Goal: Find specific page/section: Locate a particular part of the current website

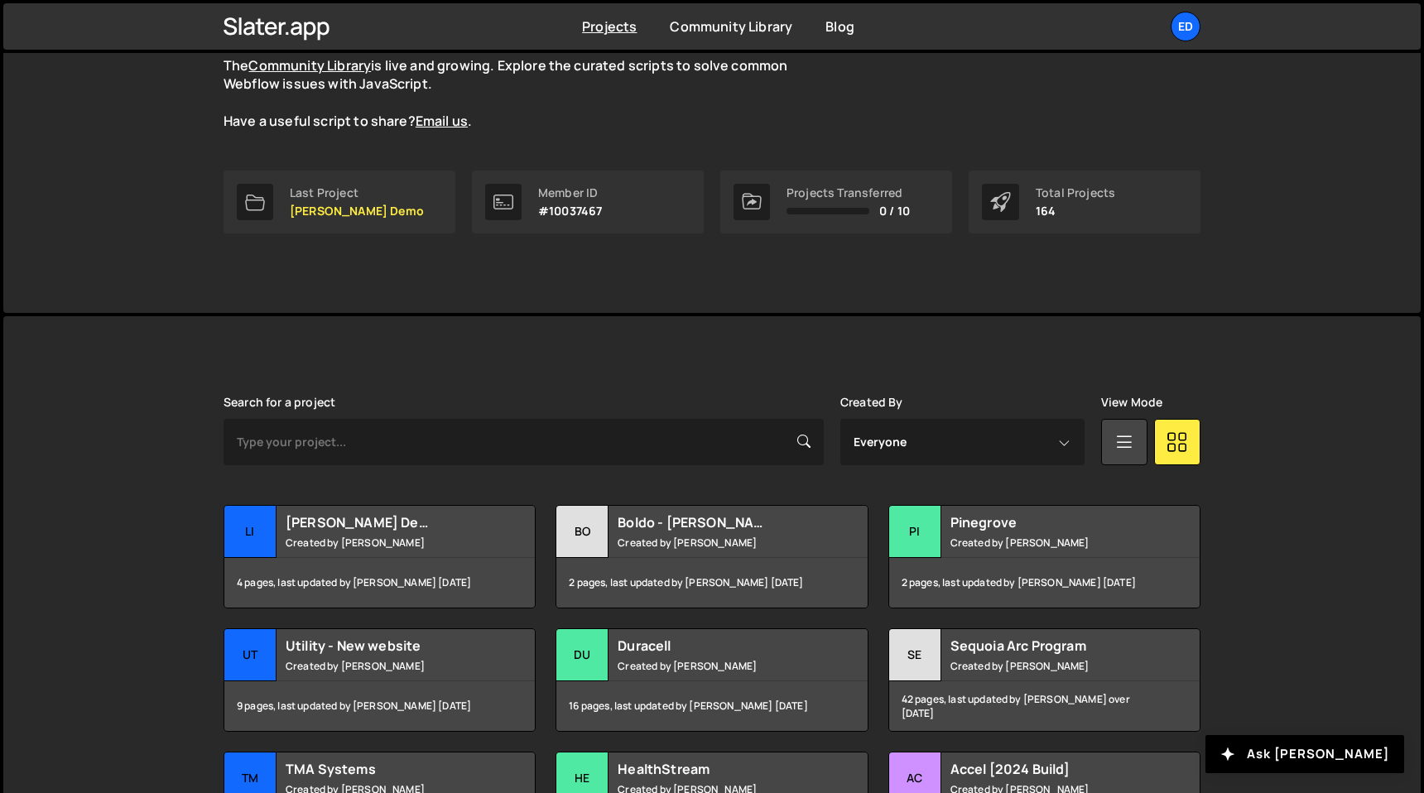
scroll to position [259, 0]
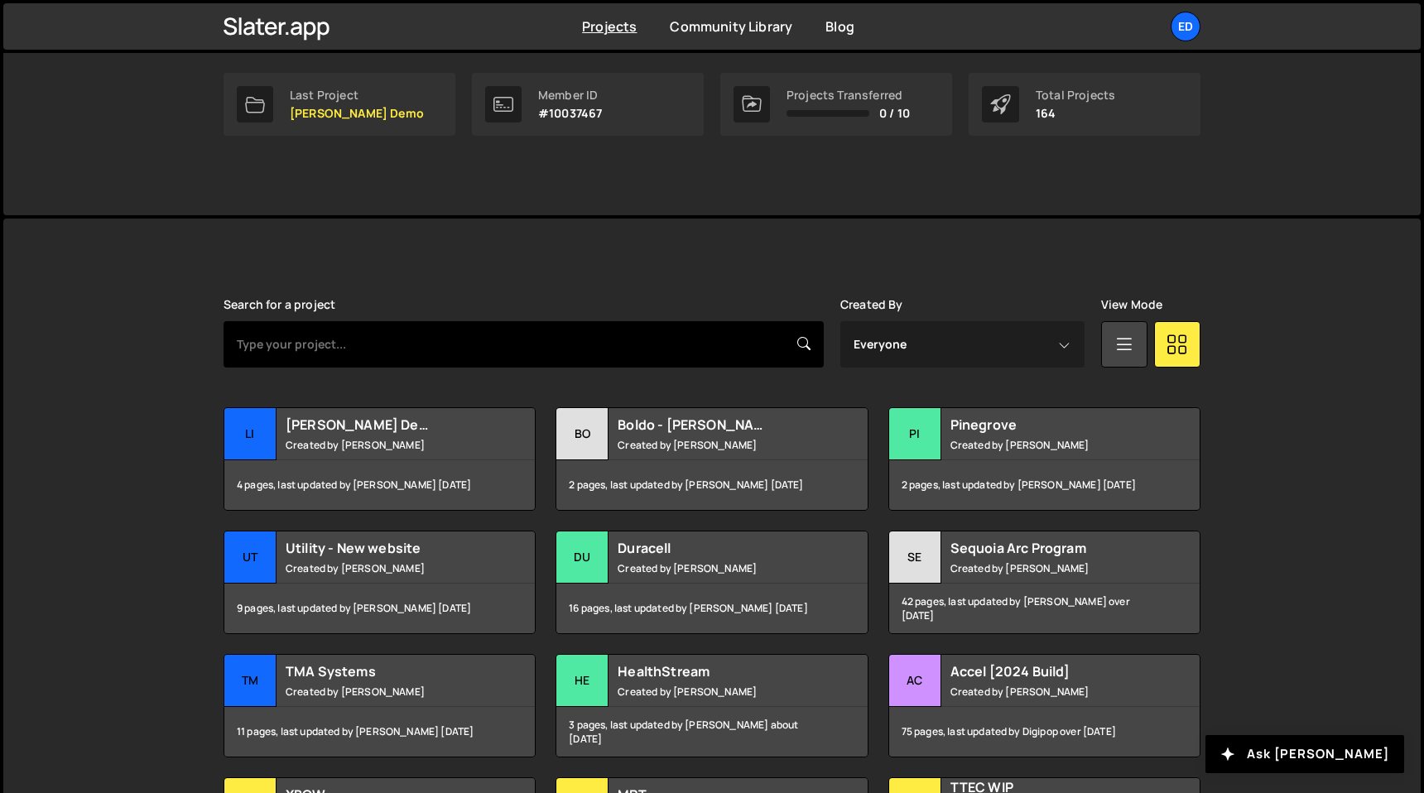
click at [425, 335] on input "text" at bounding box center [524, 344] width 600 height 46
type input "tma"
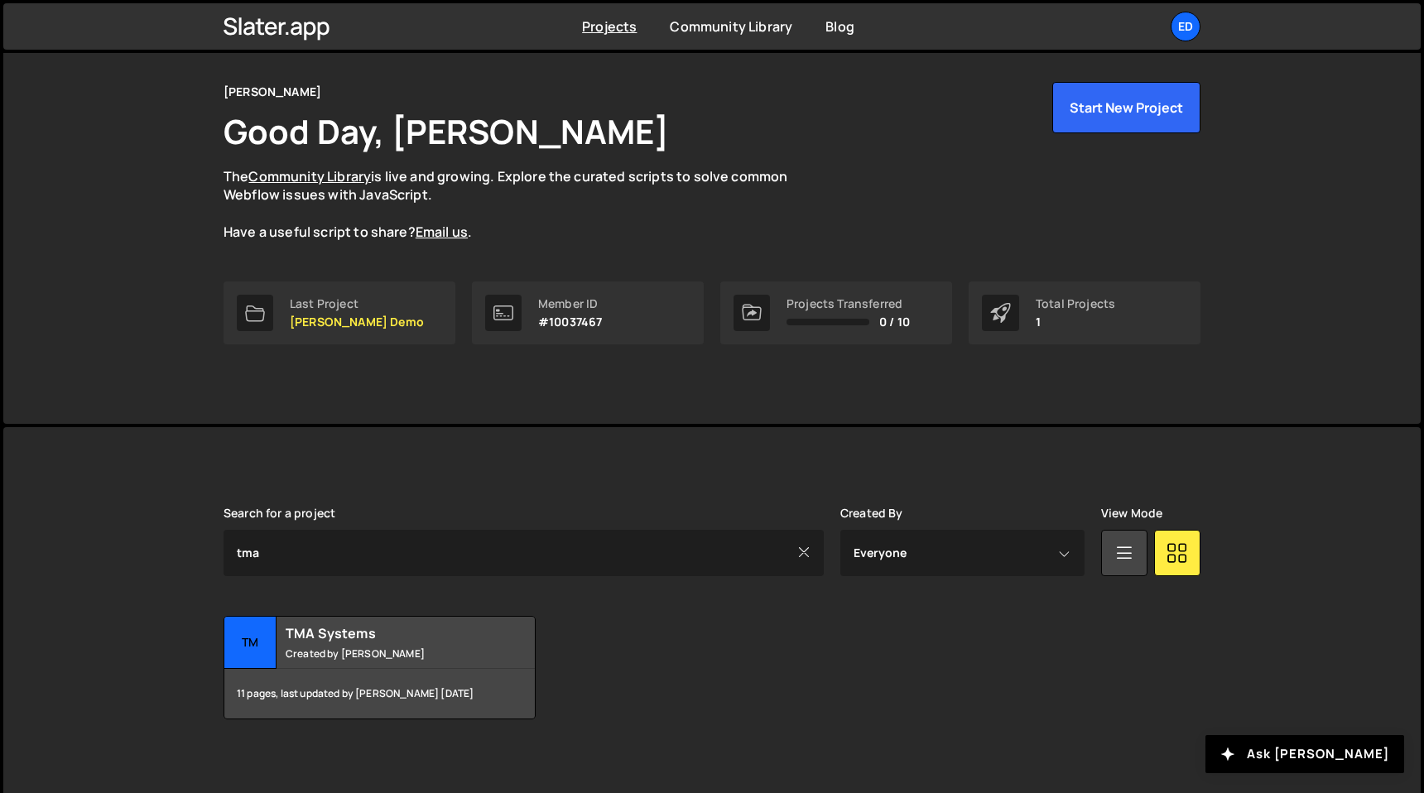
scroll to position [59, 0]
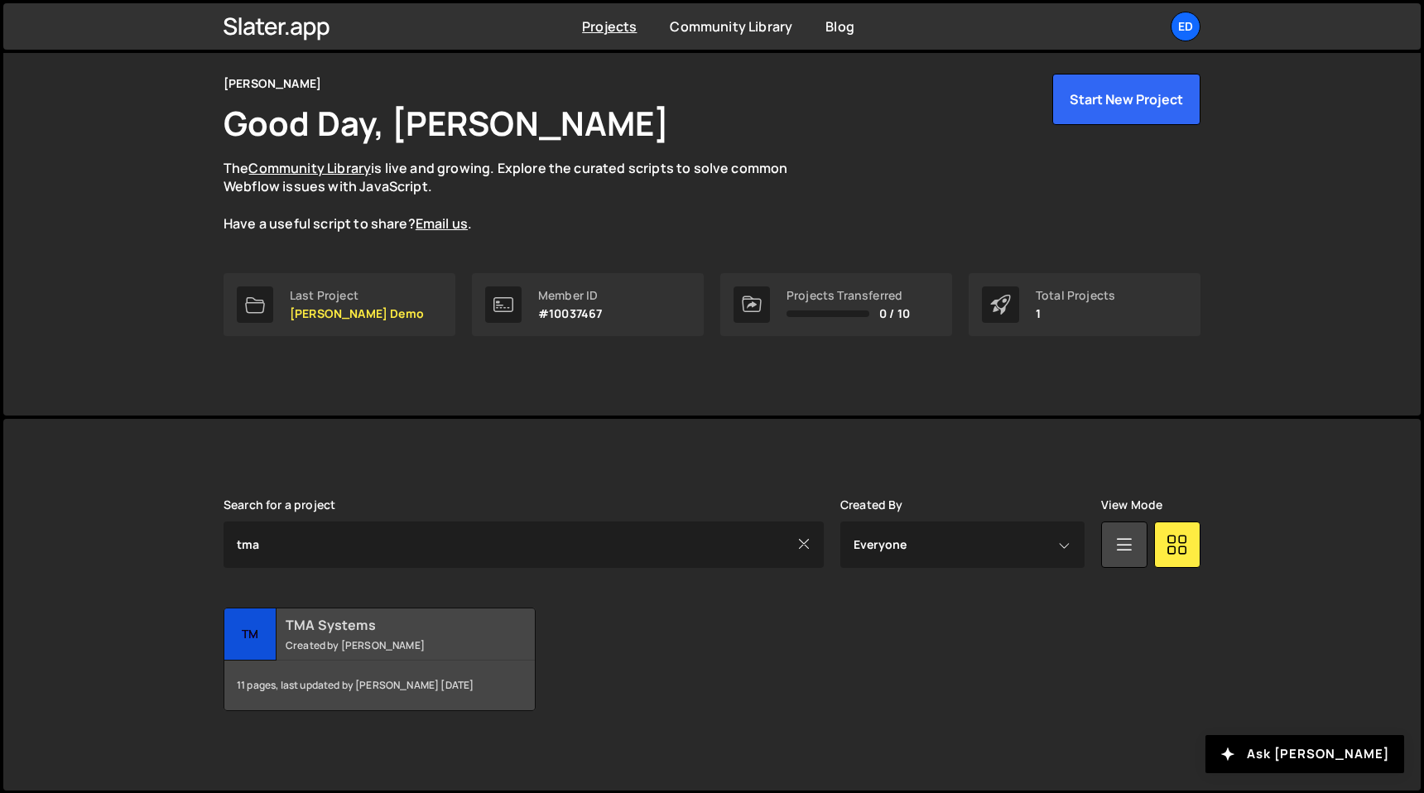
click at [392, 629] on h2 "TMA Systems" at bounding box center [386, 625] width 200 height 18
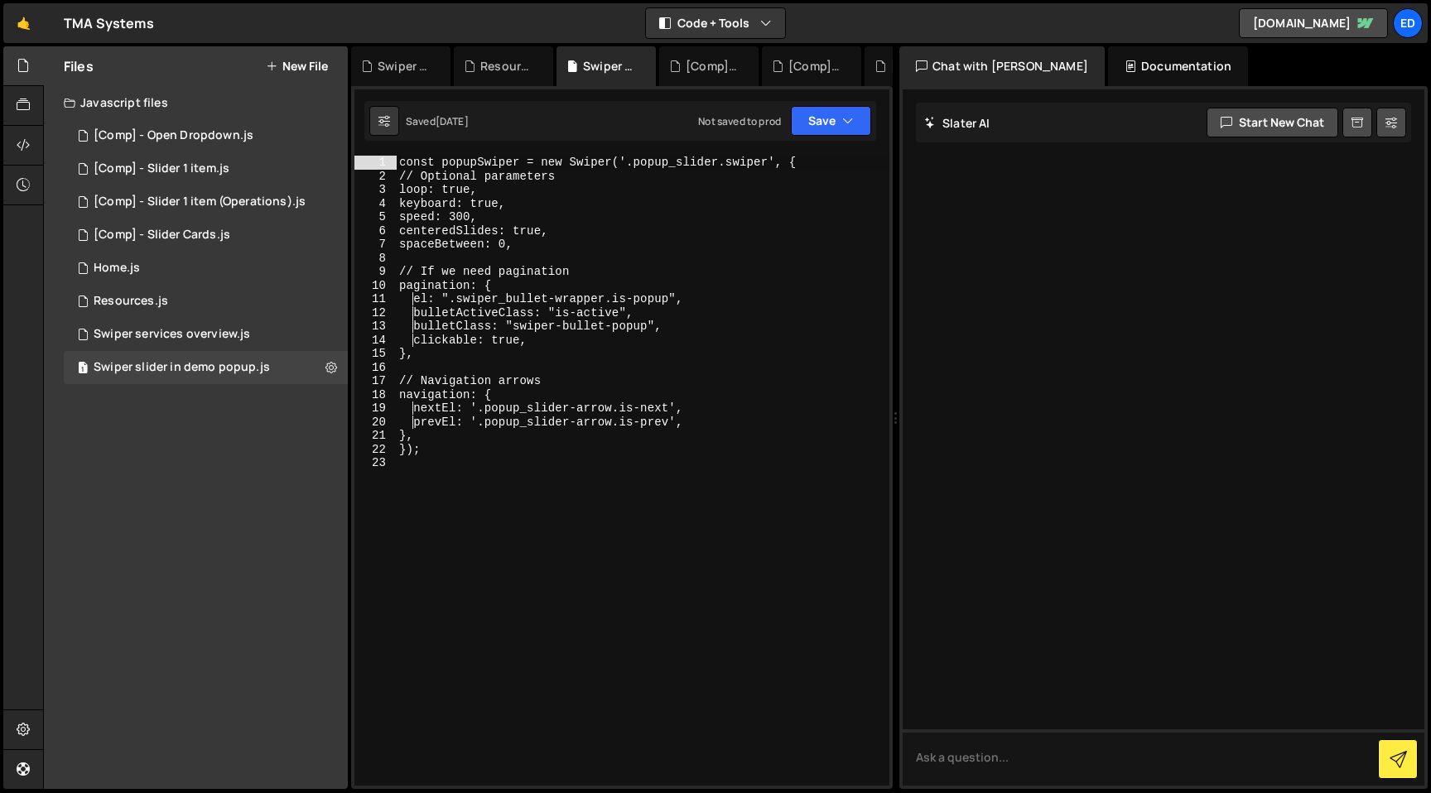
type textarea "const popupSwiper = new Swiper('.popup_slider.swiper', {"
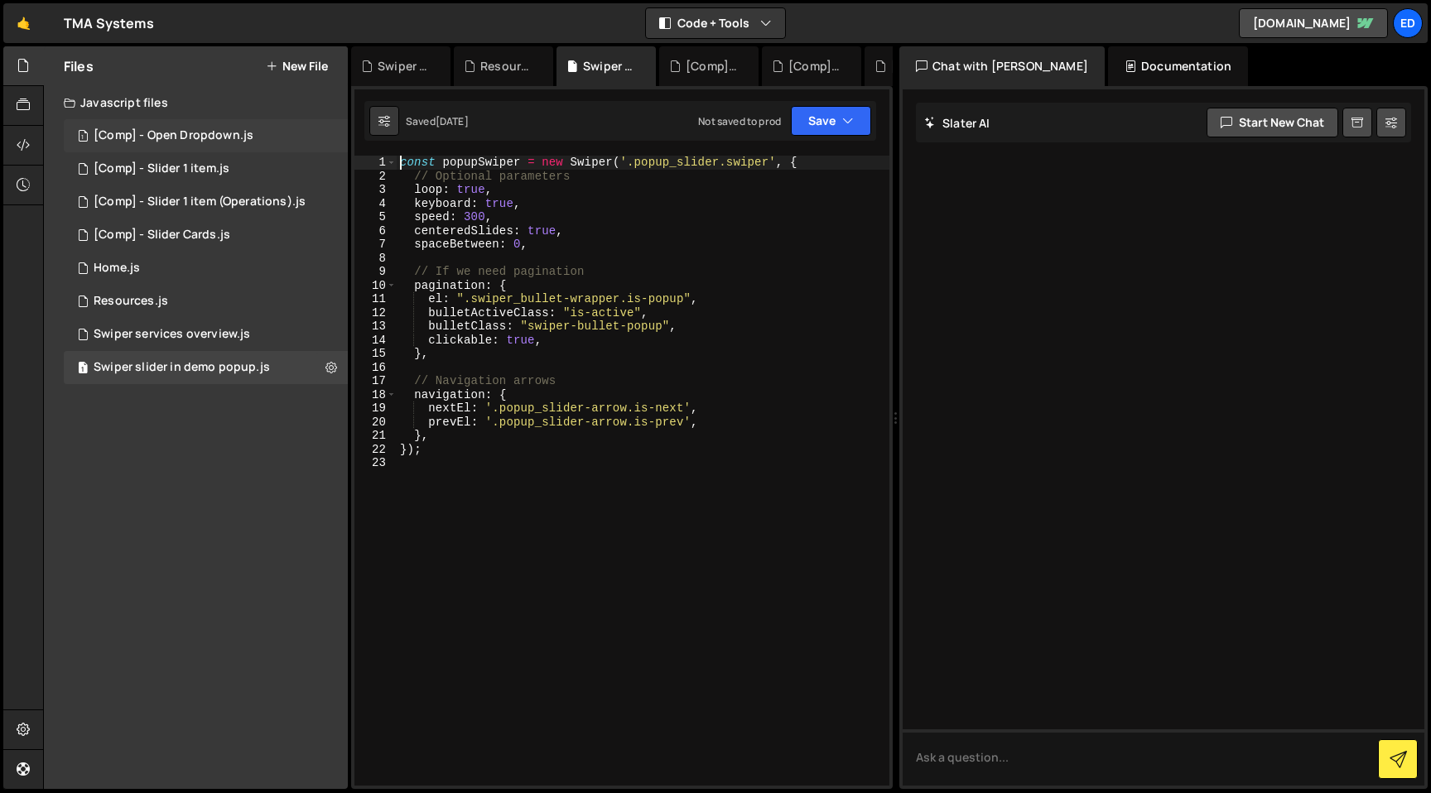
click at [150, 132] on div "[Comp] - Open Dropdown.js" at bounding box center [174, 135] width 160 height 15
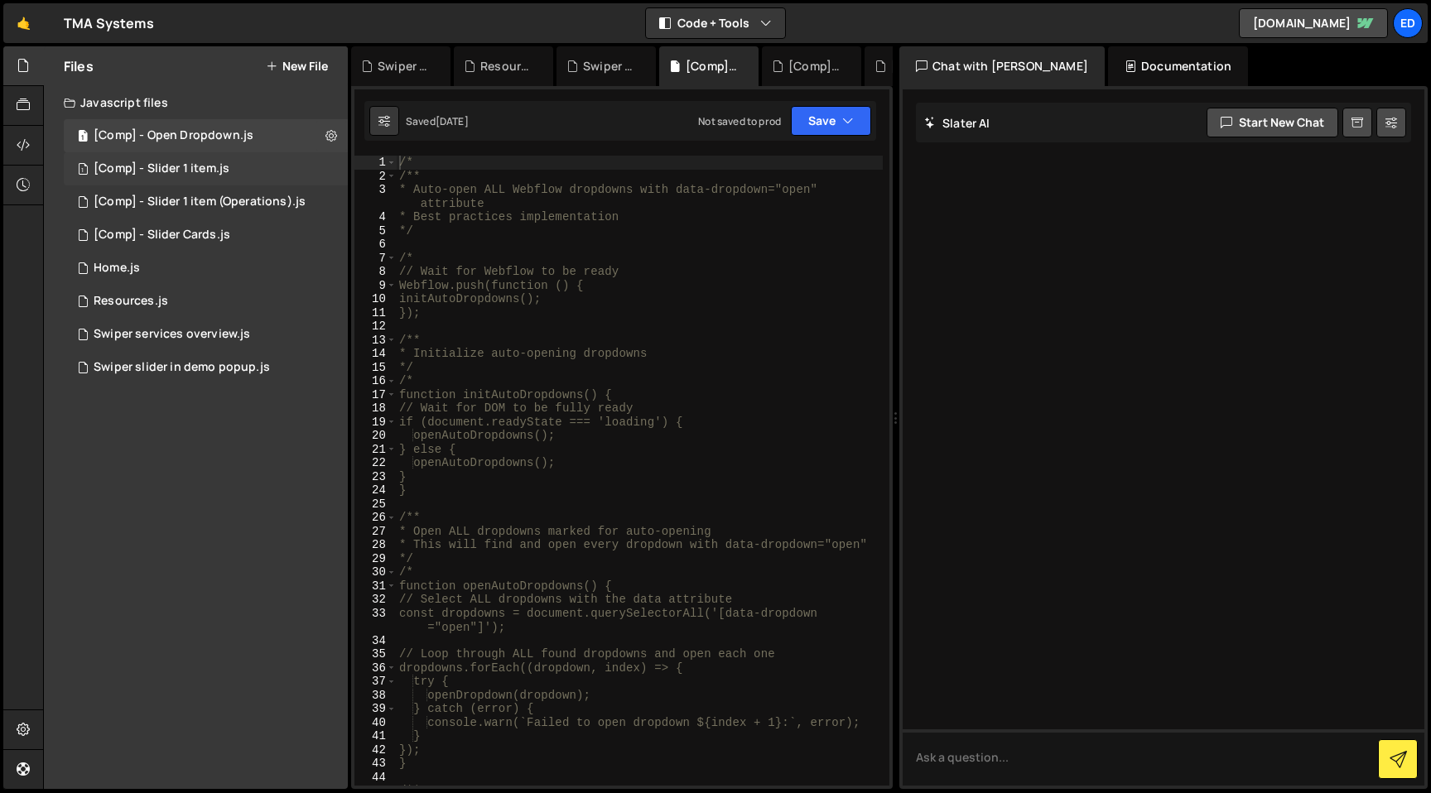
click at [159, 156] on div "1 [Comp] - Slider 1 item.js 0" at bounding box center [206, 168] width 284 height 33
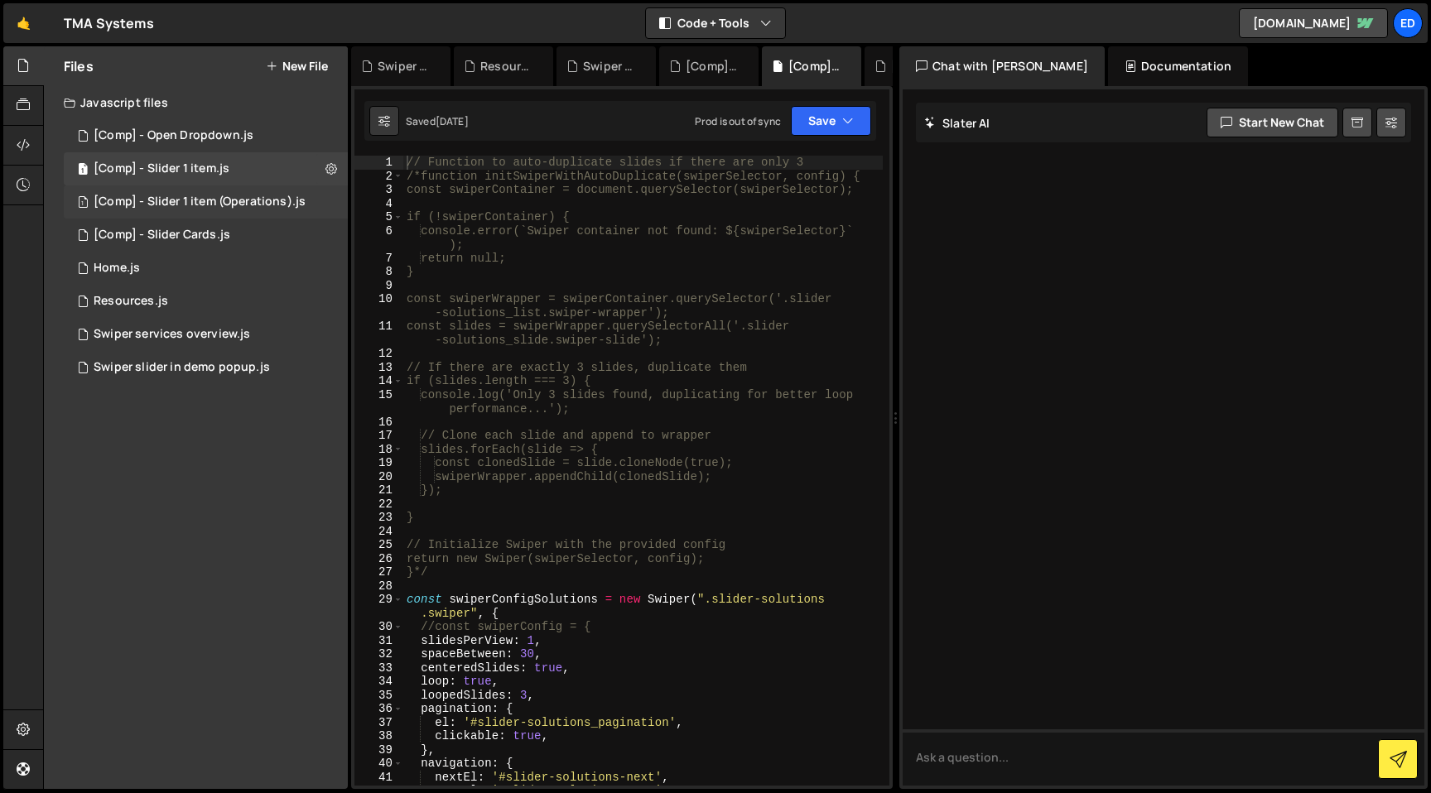
click at [169, 195] on div "[Comp] - Slider 1 item (Operations).js" at bounding box center [200, 202] width 212 height 15
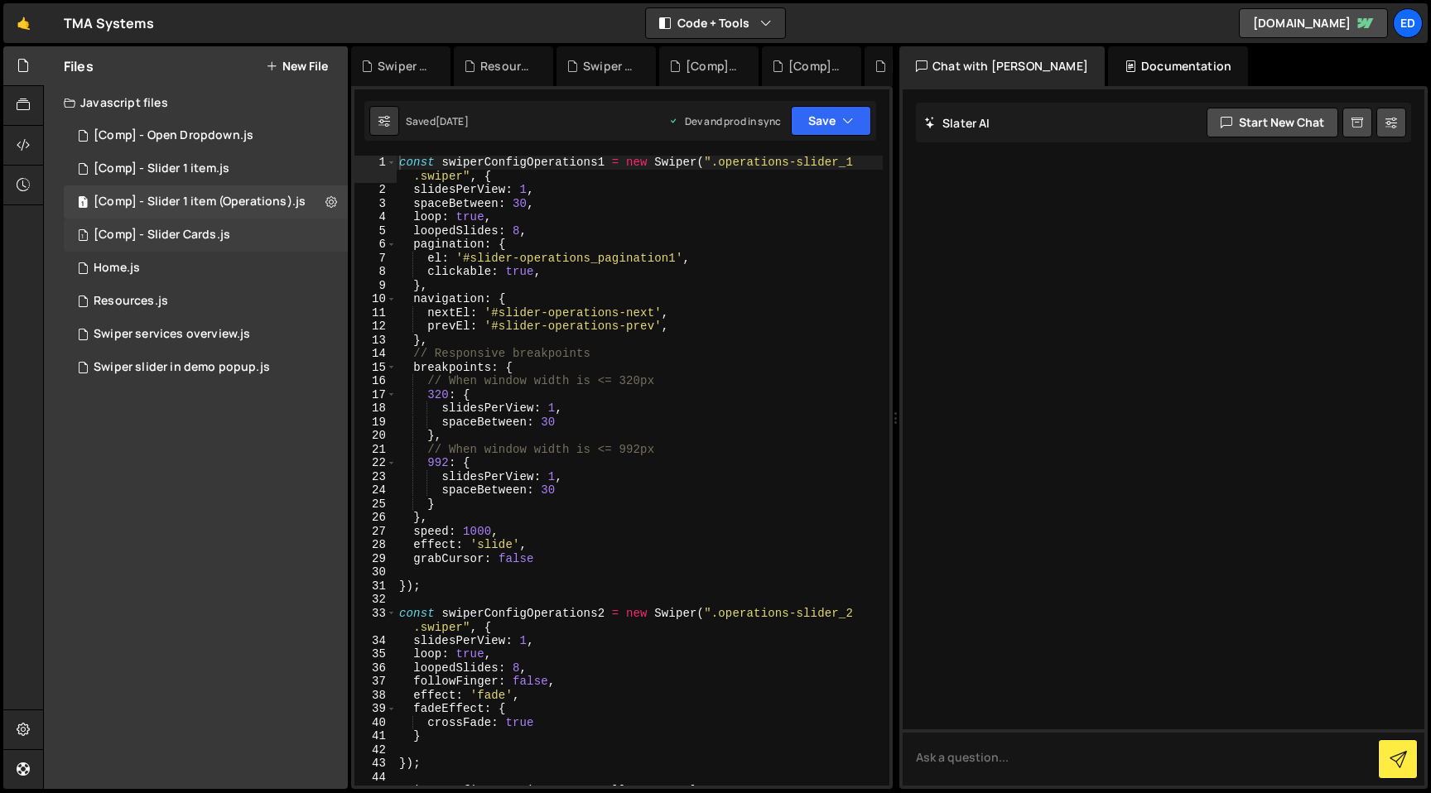
click at [169, 232] on div "[Comp] - Slider Cards.js" at bounding box center [162, 235] width 137 height 15
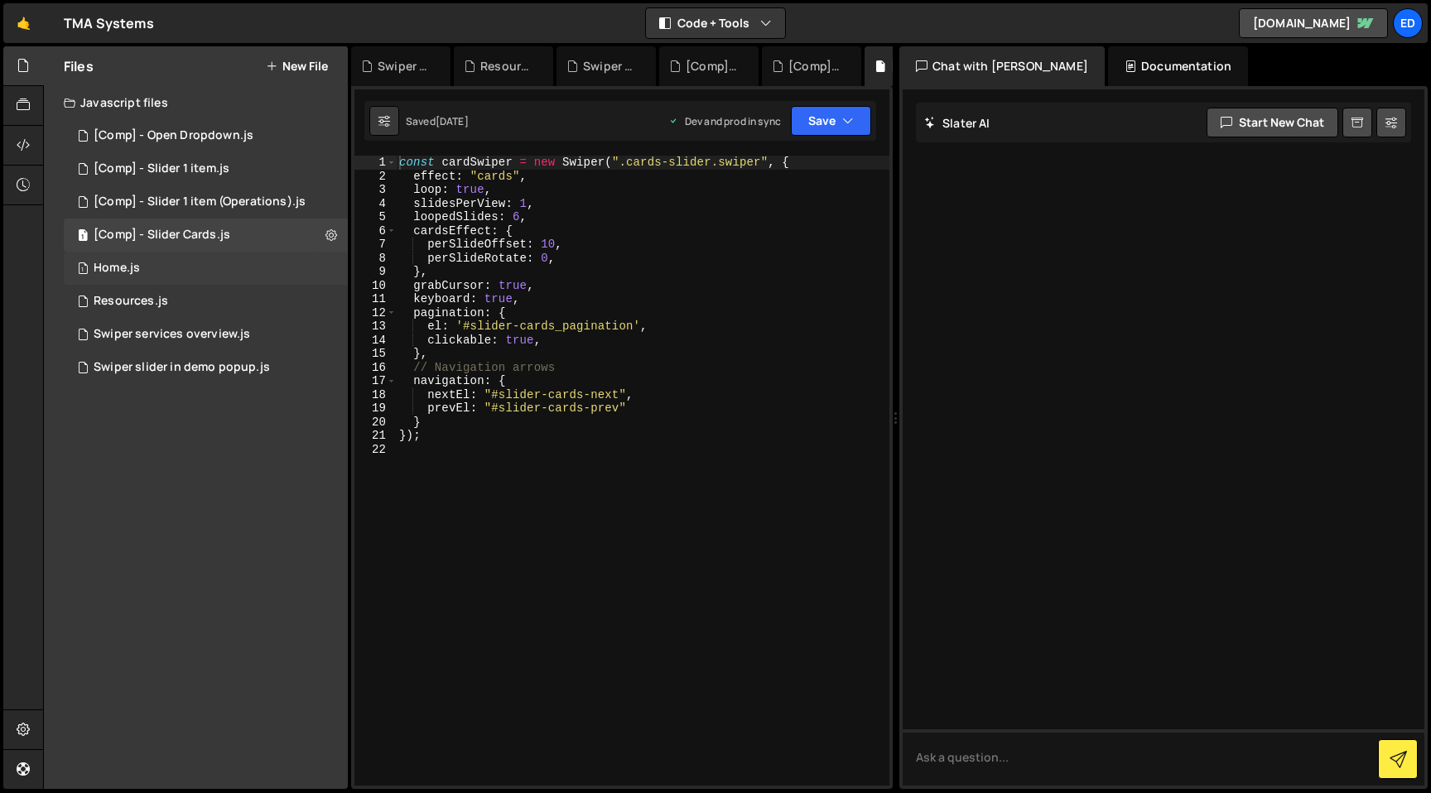
click at [173, 262] on div "1 Home.js 0" at bounding box center [206, 268] width 284 height 33
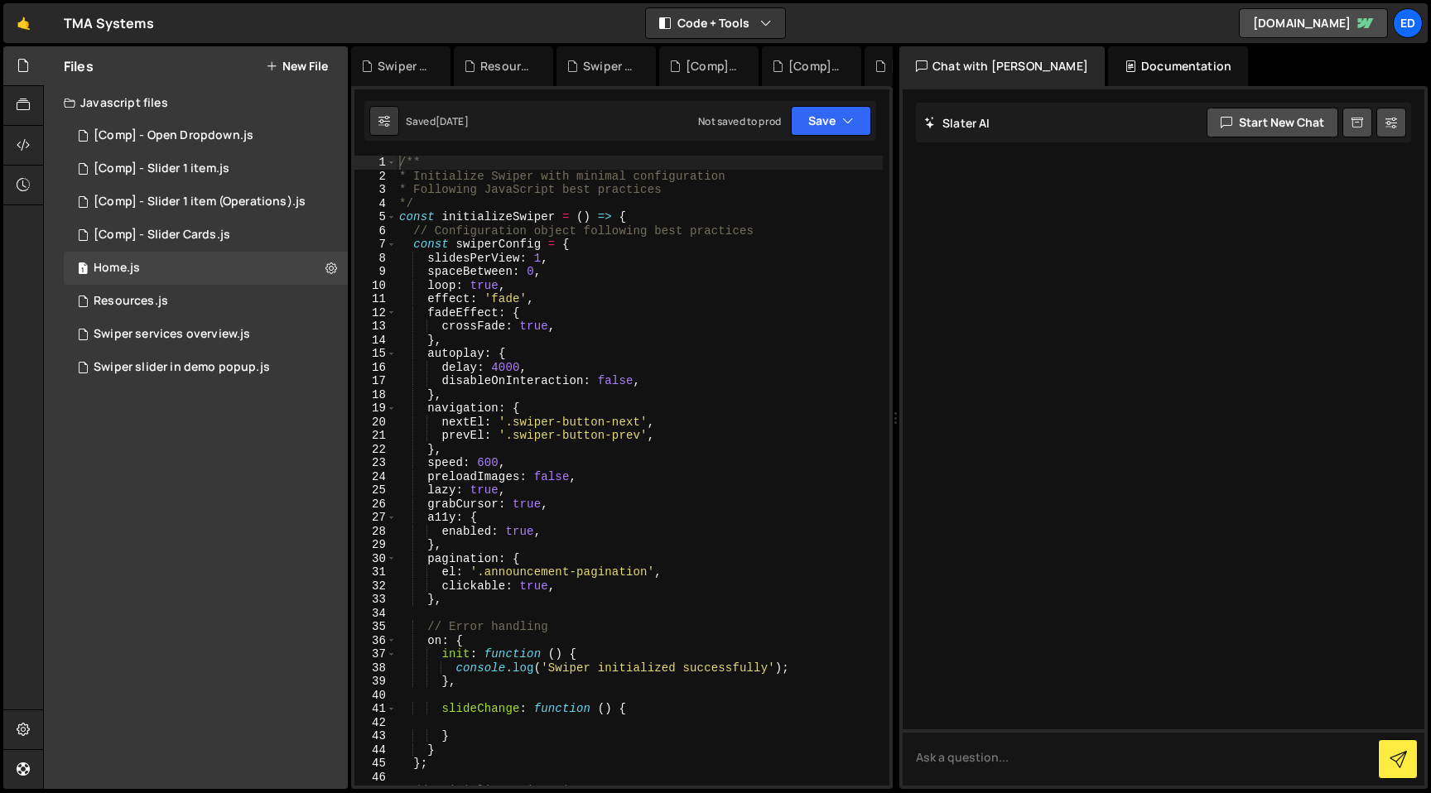
type textarea "},"
click at [588, 450] on div "/** * Initialize Swiper with minimal configuration * Following JavaScript best …" at bounding box center [639, 484] width 487 height 657
click at [165, 202] on div "[Comp] - Slider 1 item (Operations).js" at bounding box center [200, 202] width 212 height 15
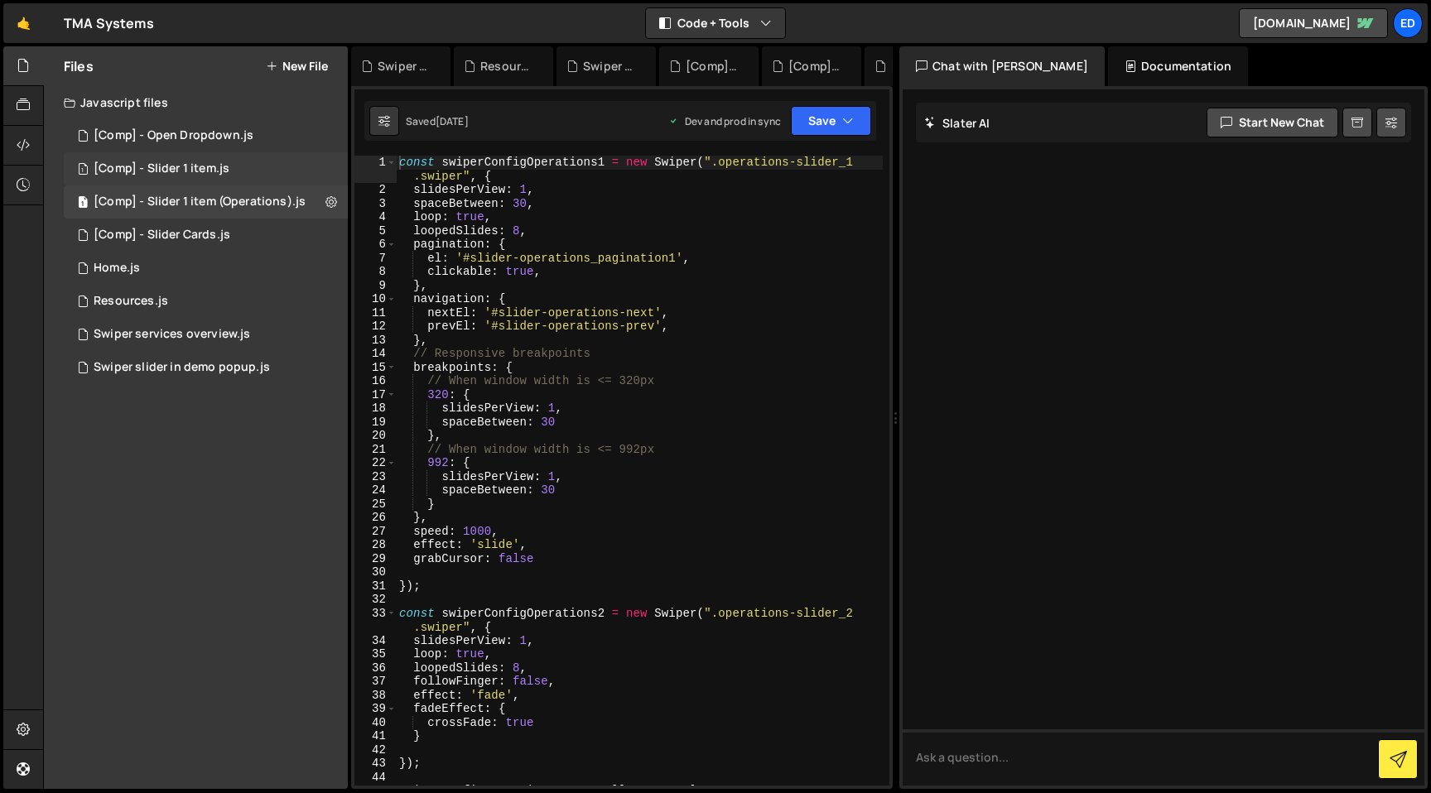
click at [166, 176] on div "1 [Comp] - Slider 1 item.js 0" at bounding box center [206, 168] width 284 height 33
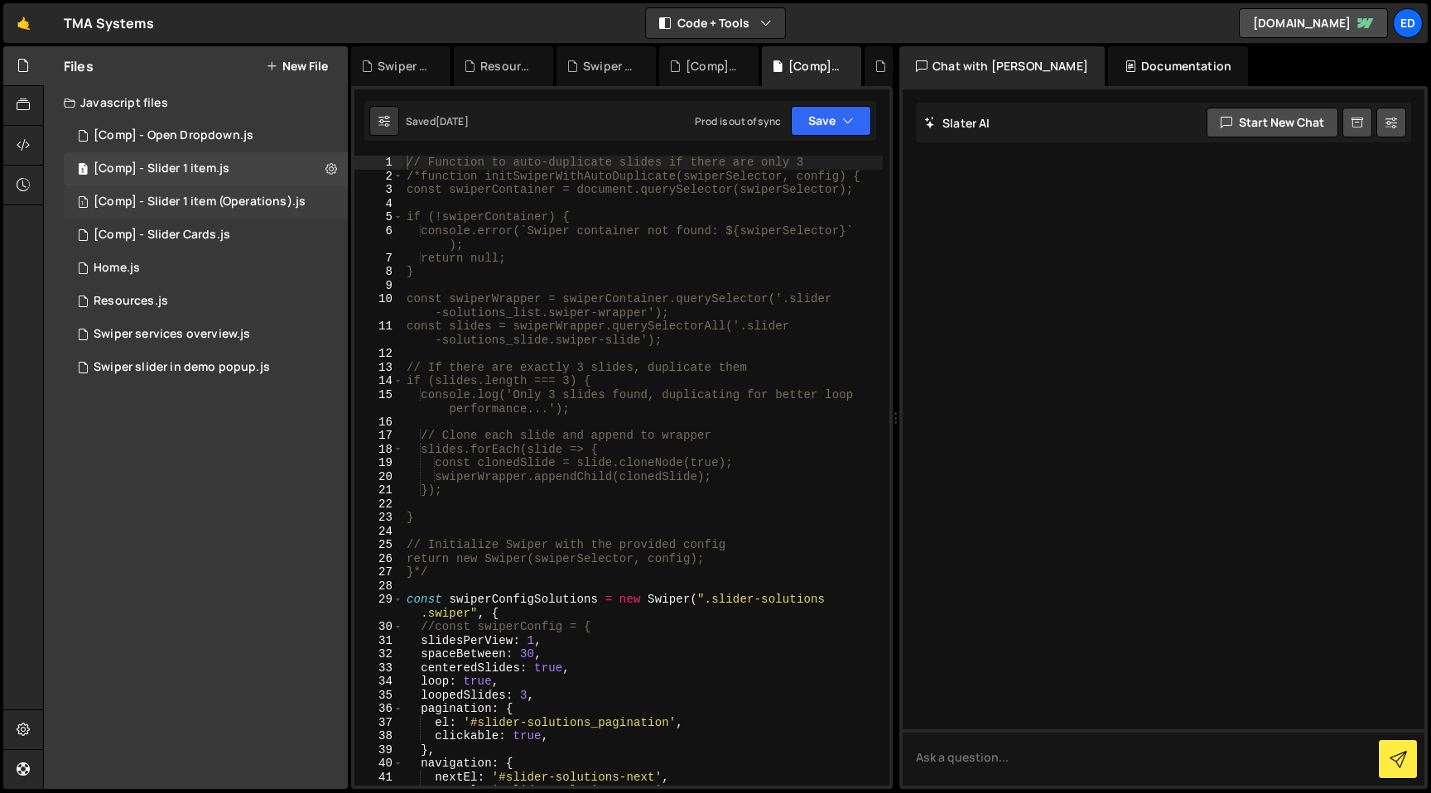
click at [166, 204] on div "[Comp] - Slider 1 item (Operations).js" at bounding box center [200, 202] width 212 height 15
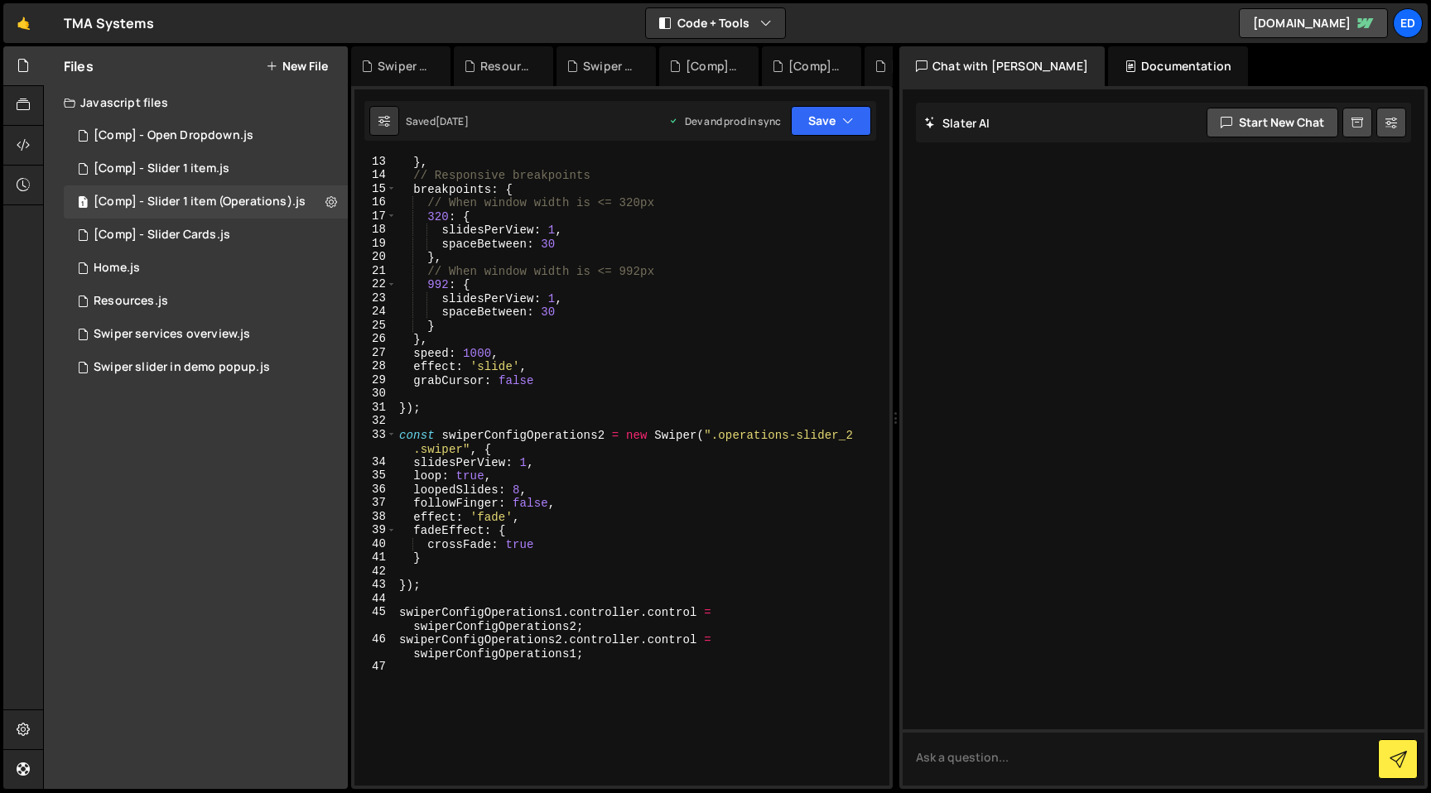
scroll to position [39, 0]
